Goal: Information Seeking & Learning: Learn about a topic

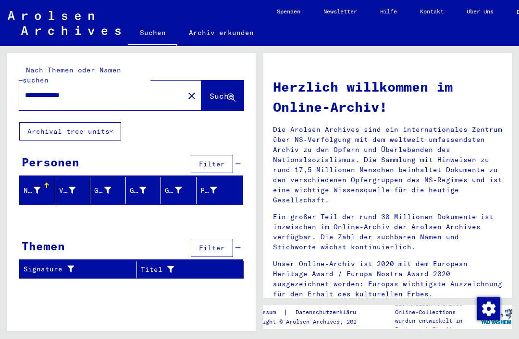
click at [133, 90] on input "**********" at bounding box center [98, 95] width 147 height 10
type input "*******"
click at [223, 91] on span "Suche" at bounding box center [221, 96] width 24 height 10
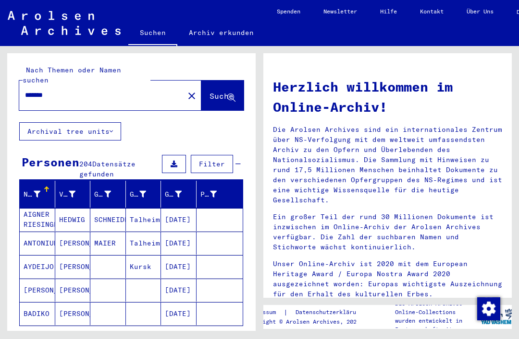
click at [77, 236] on mat-cell "[PERSON_NAME]" at bounding box center [73, 243] width 36 height 23
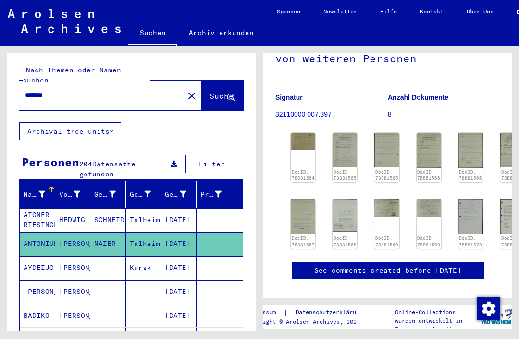
scroll to position [139, 0]
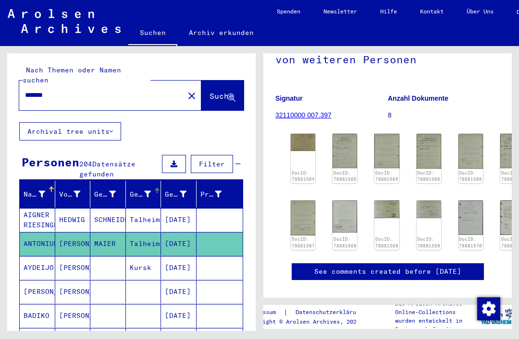
click at [142, 190] on div "Geburt‏" at bounding box center [141, 195] width 22 height 10
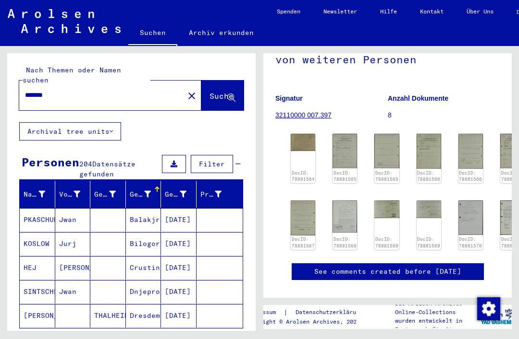
click at [145, 191] on icon at bounding box center [147, 194] width 7 height 7
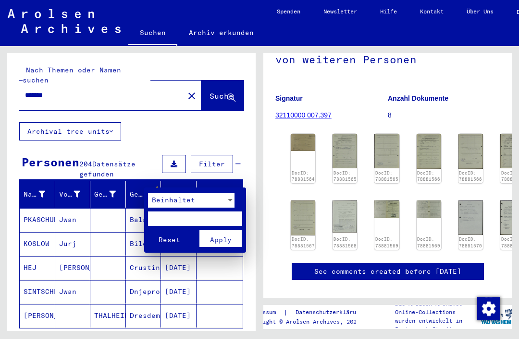
click at [181, 88] on div at bounding box center [259, 169] width 519 height 339
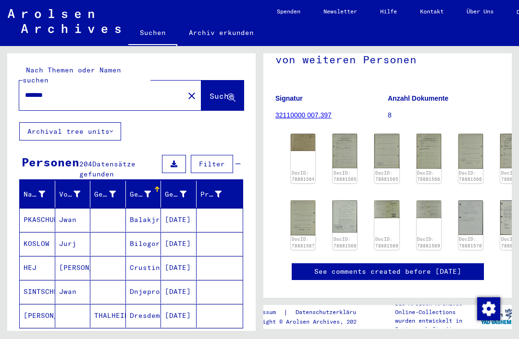
click at [186, 90] on mat-icon "close" at bounding box center [192, 96] width 12 height 12
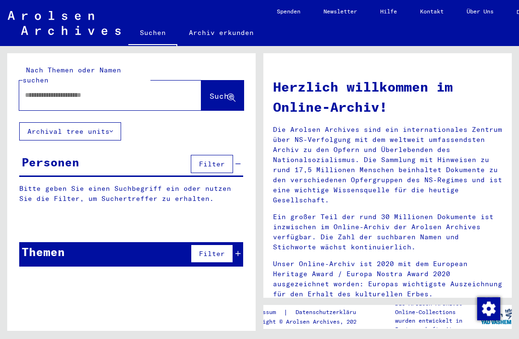
click at [150, 90] on input "text" at bounding box center [98, 95] width 147 height 10
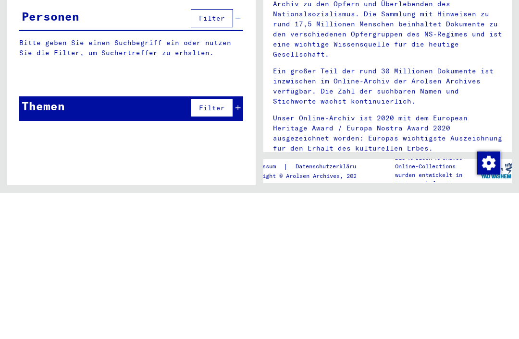
type input "*******"
click at [256, 58] on div "Nach Themen oder Namen suchen ******* close Suche Archival tree units Personen …" at bounding box center [129, 188] width 259 height 285
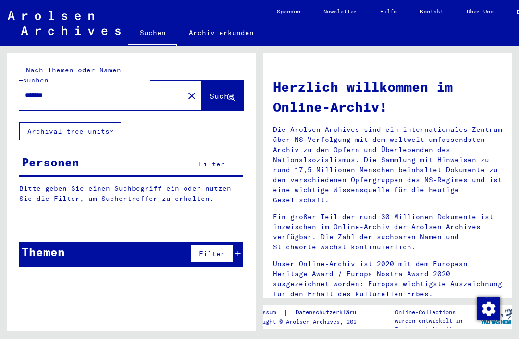
click at [221, 95] on button "Suche" at bounding box center [222, 96] width 42 height 30
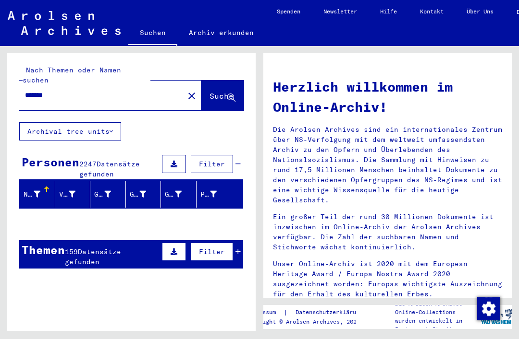
click at [145, 190] on div at bounding box center [142, 195] width 7 height 10
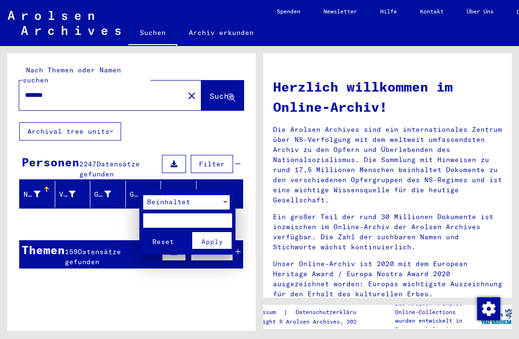
click at [181, 190] on mat-card "Beinhaltet Reset Apply" at bounding box center [187, 223] width 96 height 66
click at [117, 116] on div at bounding box center [259, 169] width 519 height 339
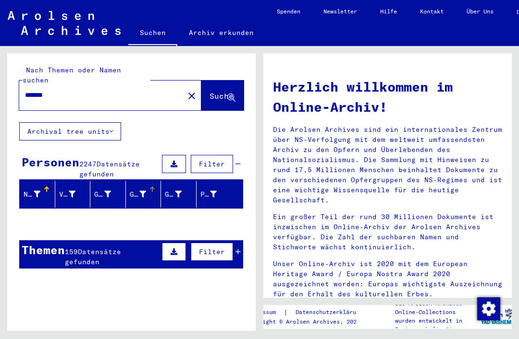
click at [121, 122] on button "Archival tree units" at bounding box center [70, 131] width 102 height 18
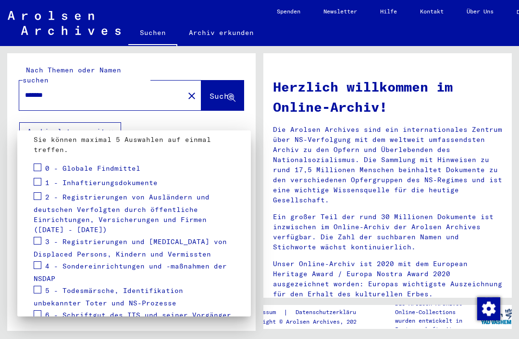
scroll to position [130, 0]
click at [148, 179] on span "1 - Inhaftierungsdokumente" at bounding box center [101, 183] width 112 height 9
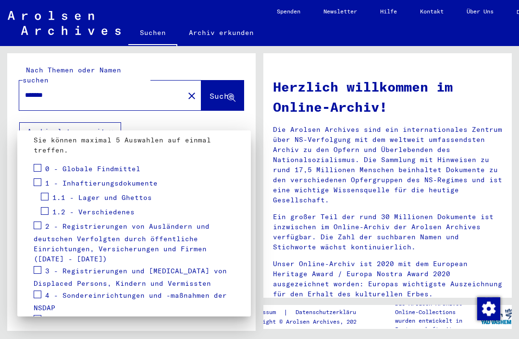
click at [133, 193] on span "1.1 - Lager und Ghettos" at bounding box center [101, 197] width 99 height 9
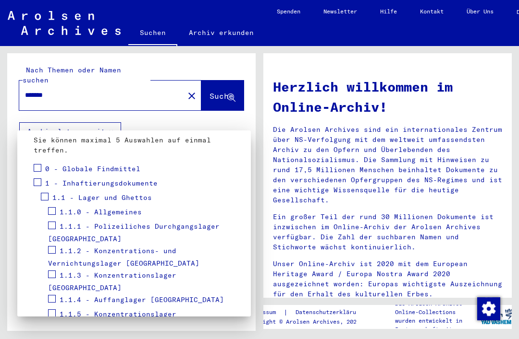
click at [48, 193] on span at bounding box center [45, 197] width 8 height 8
click at [223, 34] on div at bounding box center [259, 169] width 519 height 339
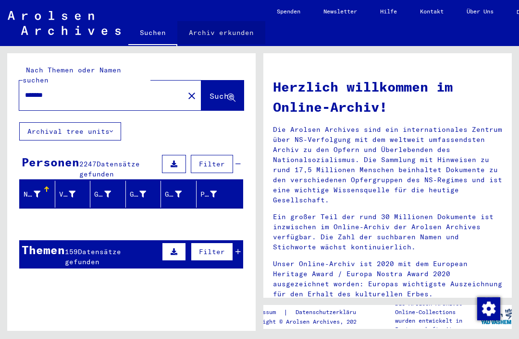
click at [229, 34] on link "Archiv erkunden" at bounding box center [221, 32] width 88 height 23
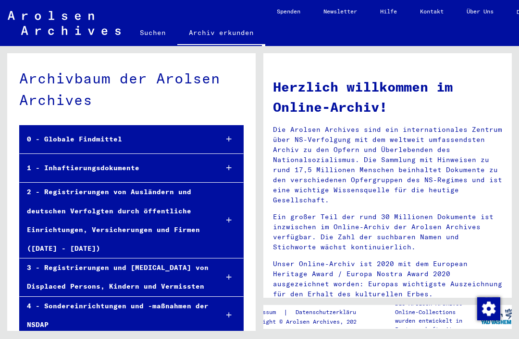
click at [229, 168] on icon at bounding box center [228, 168] width 5 height 7
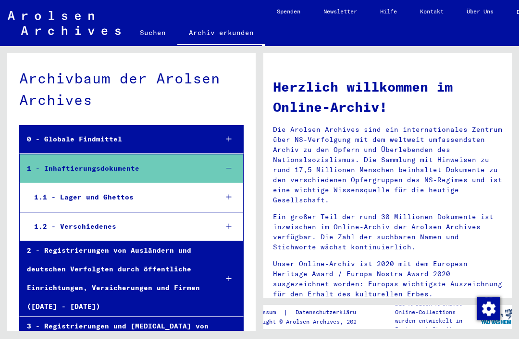
click at [126, 199] on div "1.1 - Lager und Ghettos" at bounding box center [118, 197] width 183 height 19
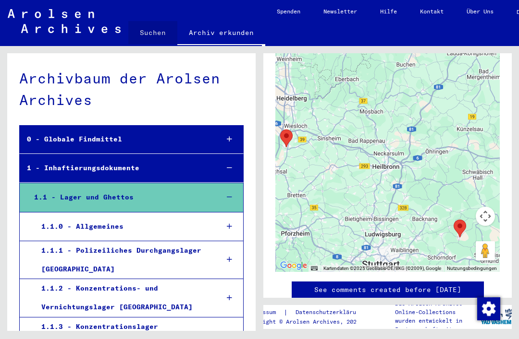
click at [155, 38] on link "Suchen" at bounding box center [152, 32] width 49 height 23
